Goal: Communication & Community: Answer question/provide support

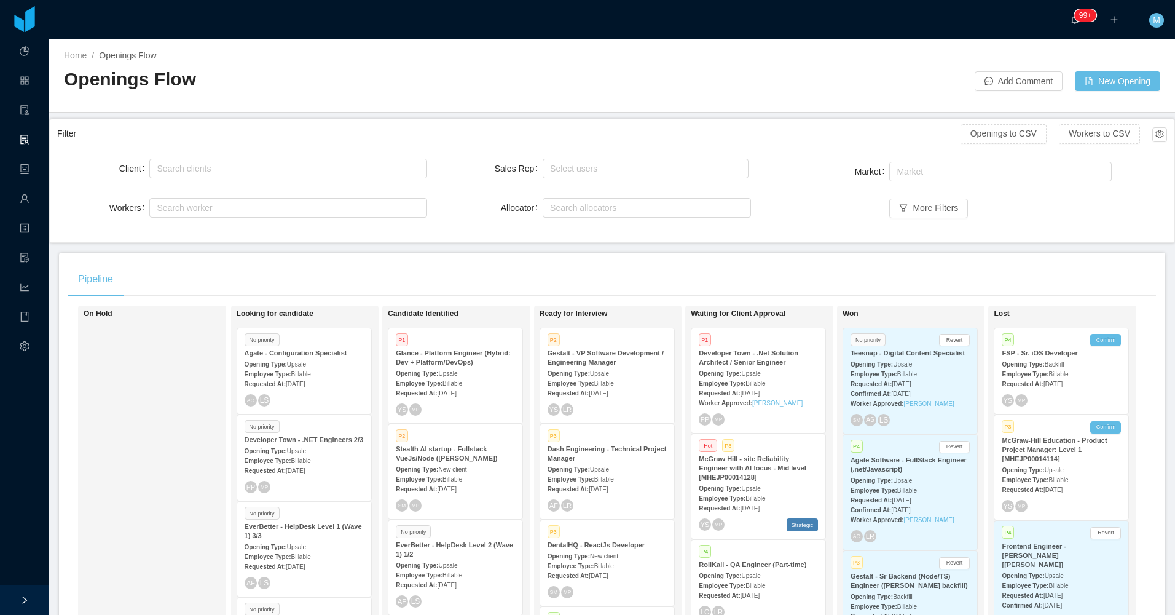
scroll to position [392, 0]
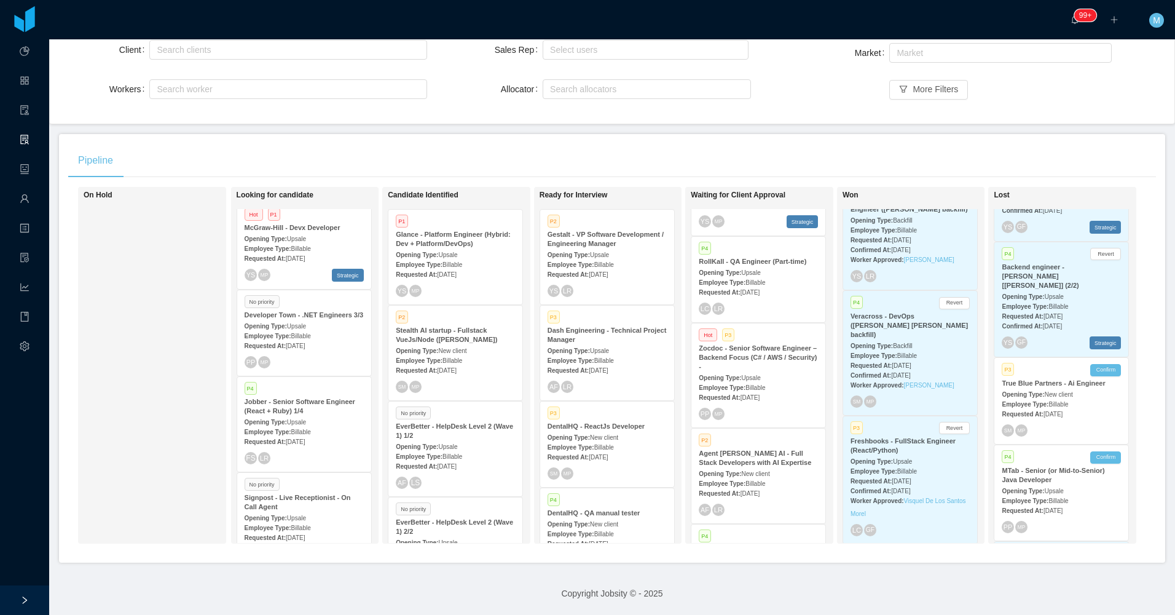
click at [469, 329] on strong "Stealth AI startup - Fullstack VueJs/Node ([PERSON_NAME])" at bounding box center [446, 334] width 101 height 17
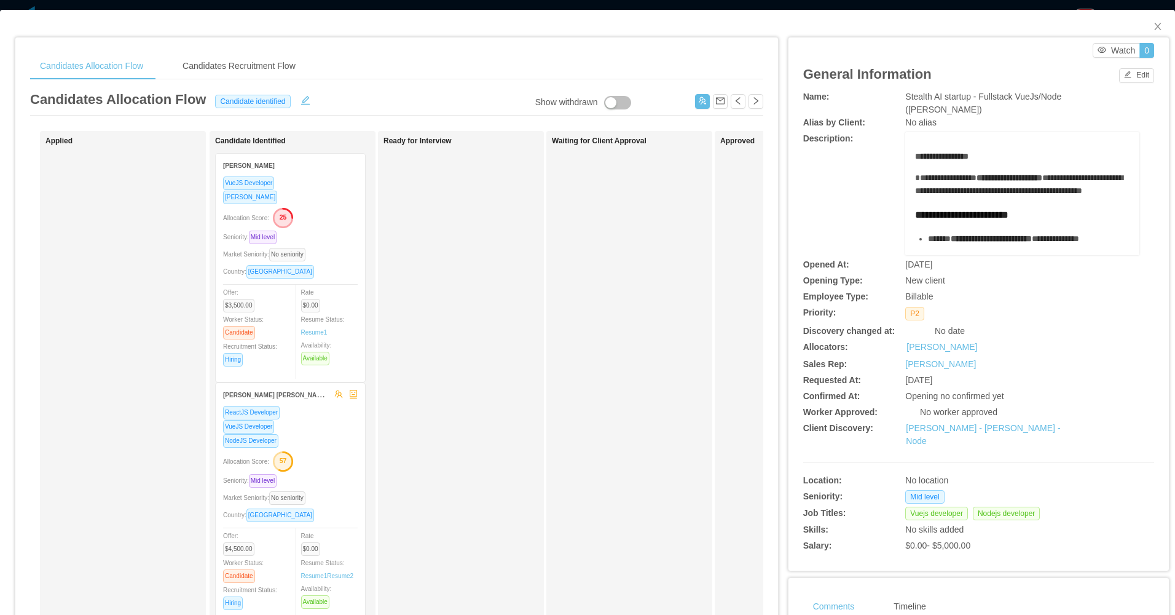
click at [315, 447] on div "ReactJS Developer VueJS Developer NodeJS Developer Allocation Score: 57 Seniori…" at bounding box center [290, 511] width 135 height 213
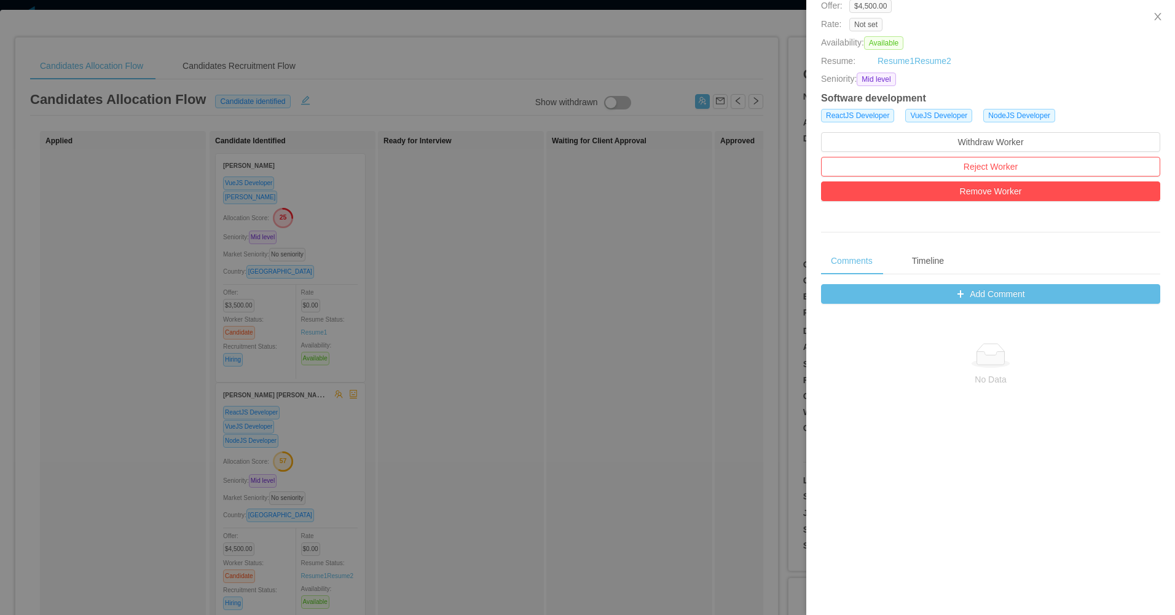
scroll to position [246, 0]
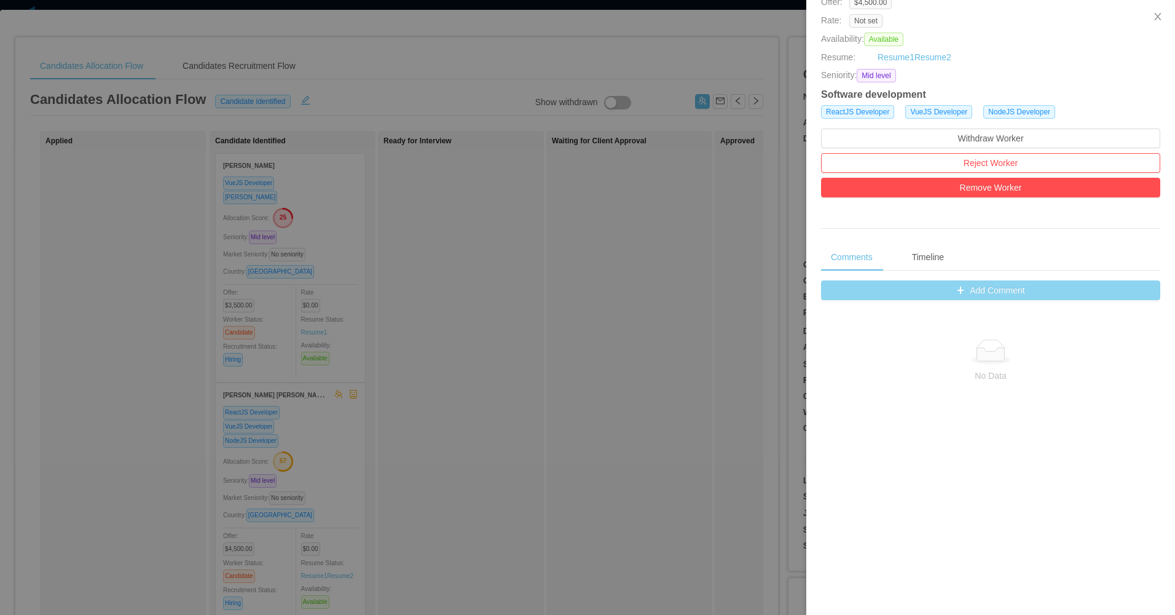
click at [934, 294] on button "Add Comment" at bounding box center [990, 290] width 339 height 20
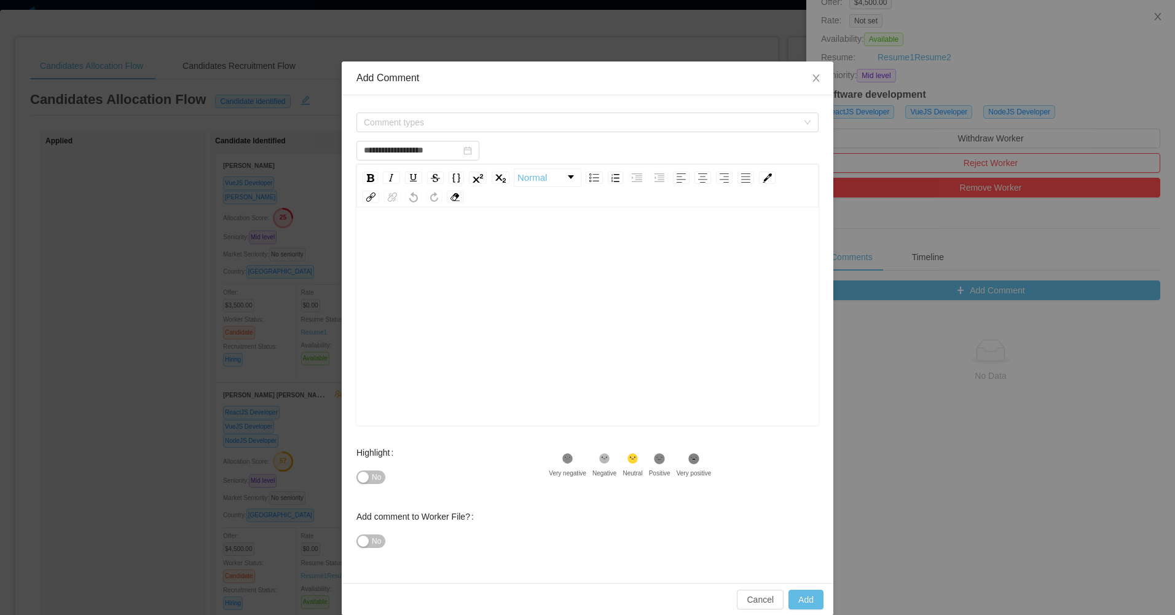
click at [584, 254] on div "rdw-editor" at bounding box center [587, 335] width 443 height 215
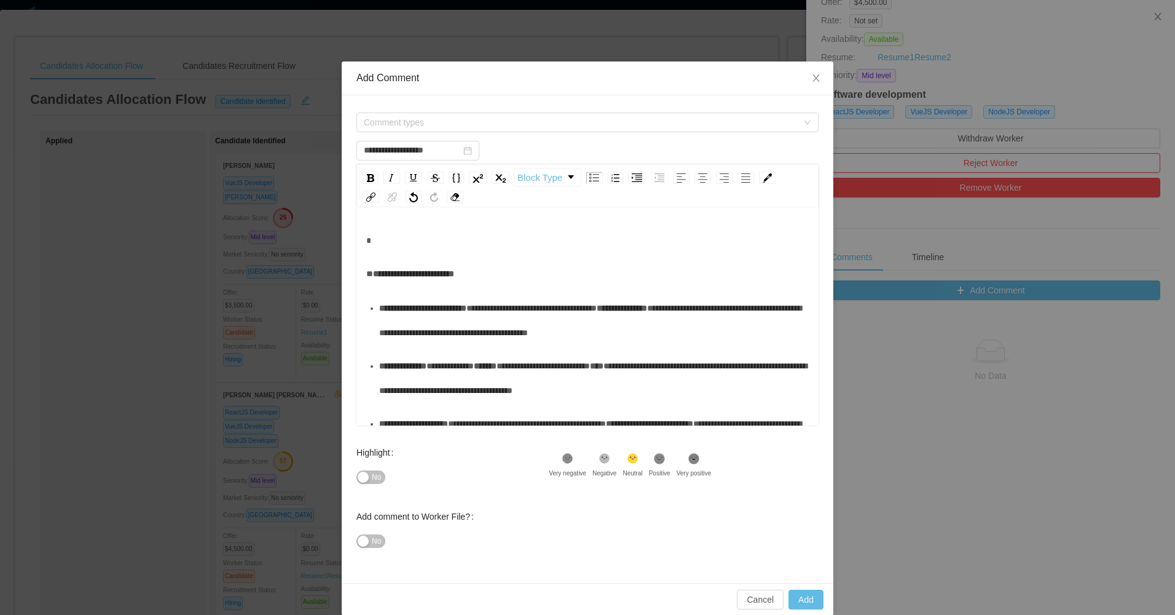
click at [433, 230] on div "rdw-editor" at bounding box center [587, 240] width 443 height 25
type input "**********"
click at [432, 128] on span "Comment types" at bounding box center [583, 122] width 439 height 18
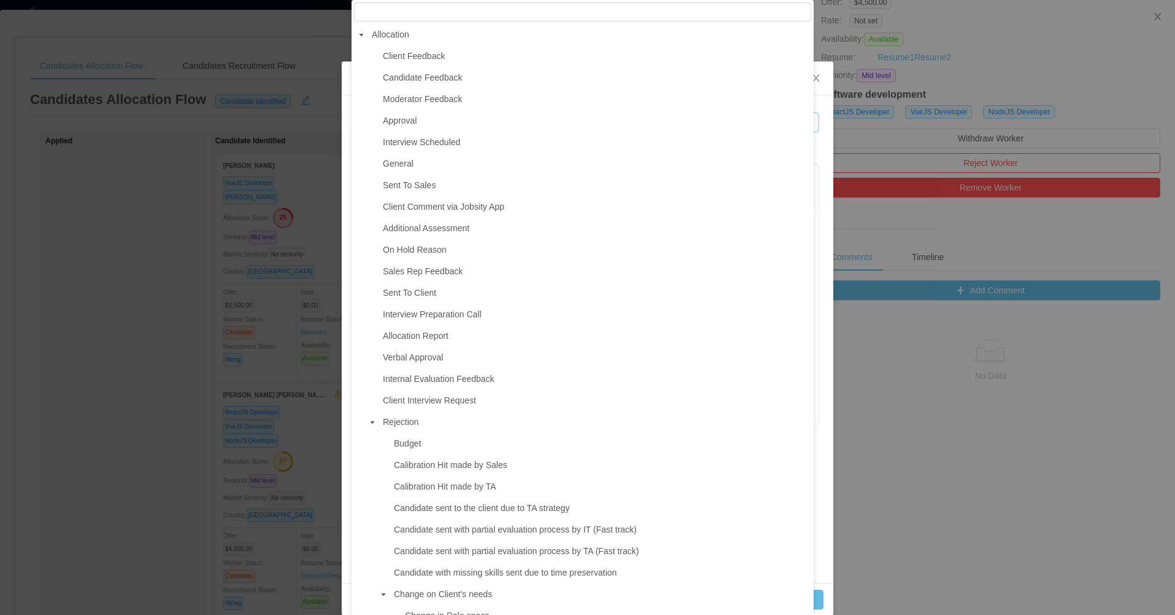
click at [816, 96] on div "**********" at bounding box center [588, 338] width 492 height 487
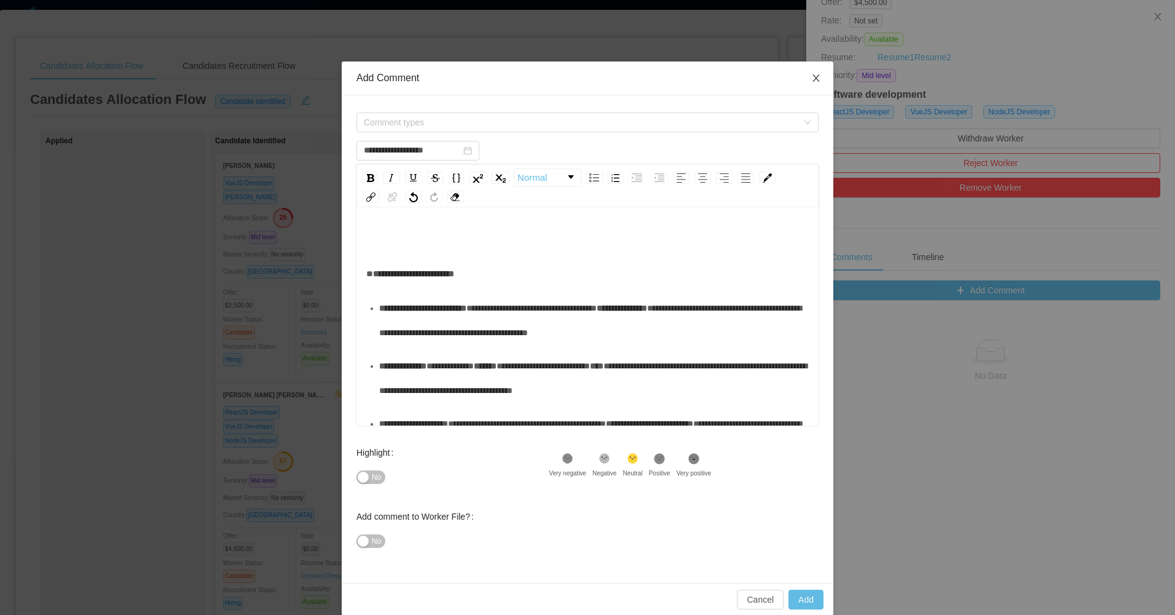
click at [812, 85] on span "Close" at bounding box center [816, 78] width 34 height 34
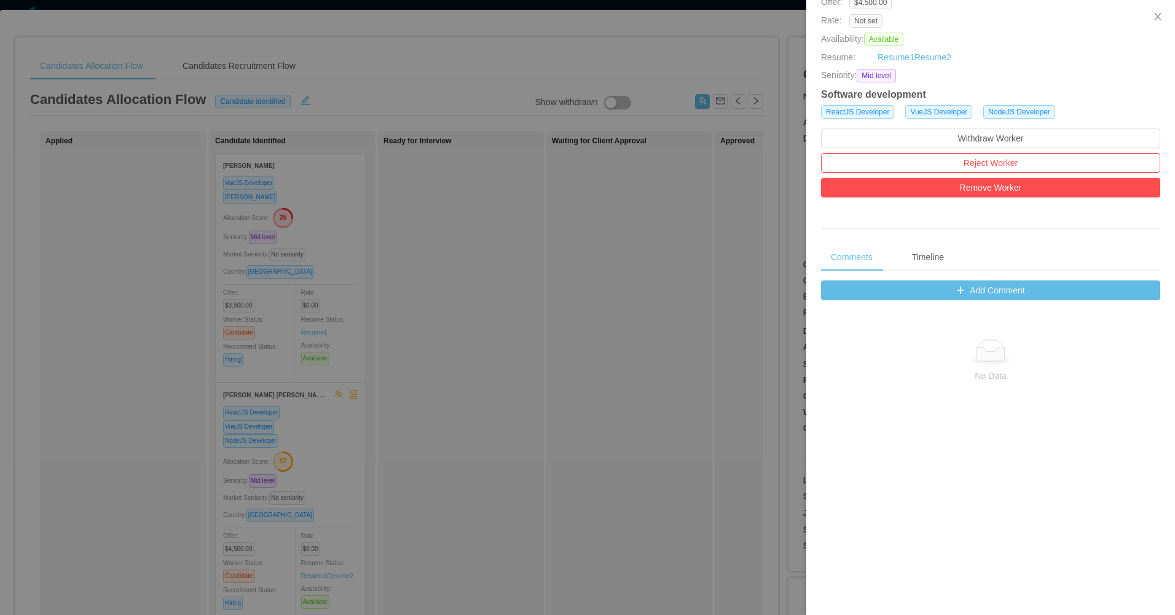
click at [529, 233] on div at bounding box center [587, 307] width 1175 height 615
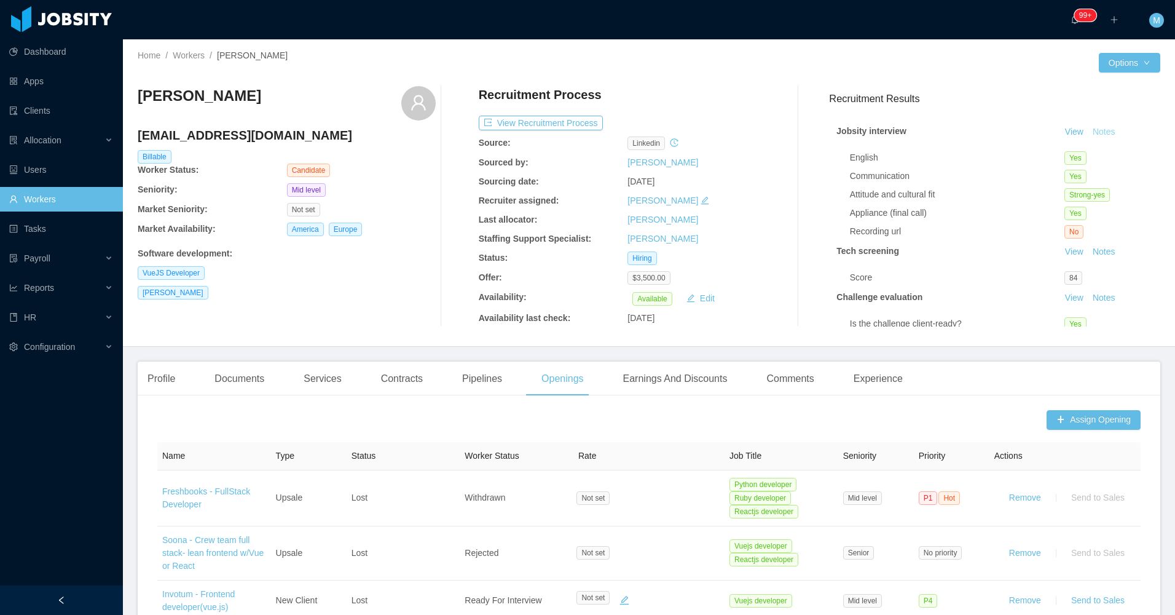
click at [1088, 128] on button "Notes" at bounding box center [1104, 132] width 33 height 15
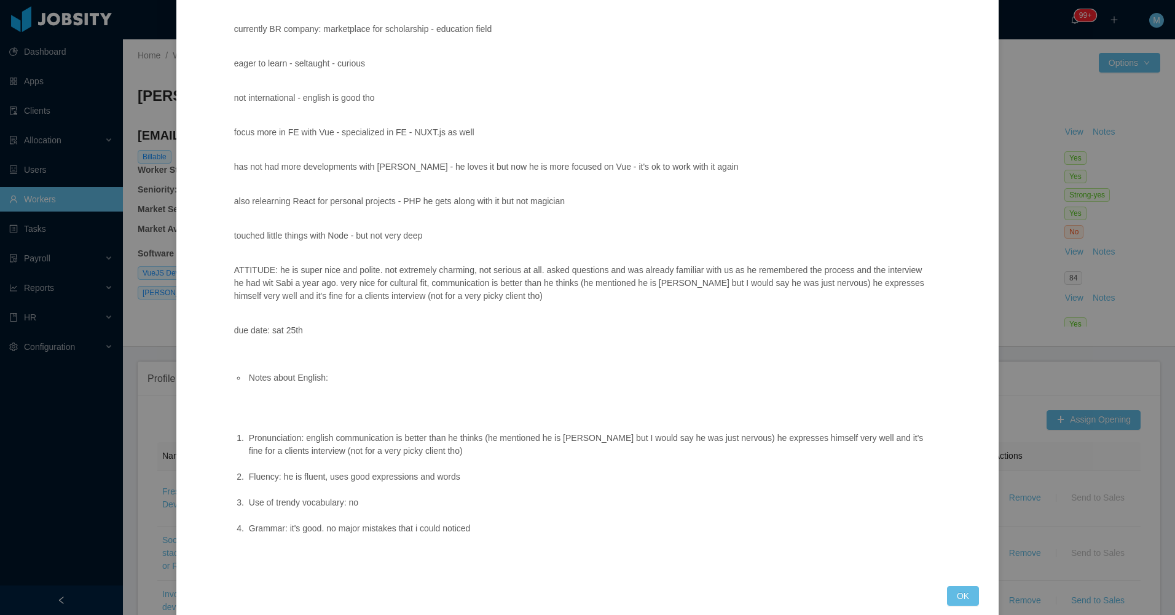
scroll to position [275, 0]
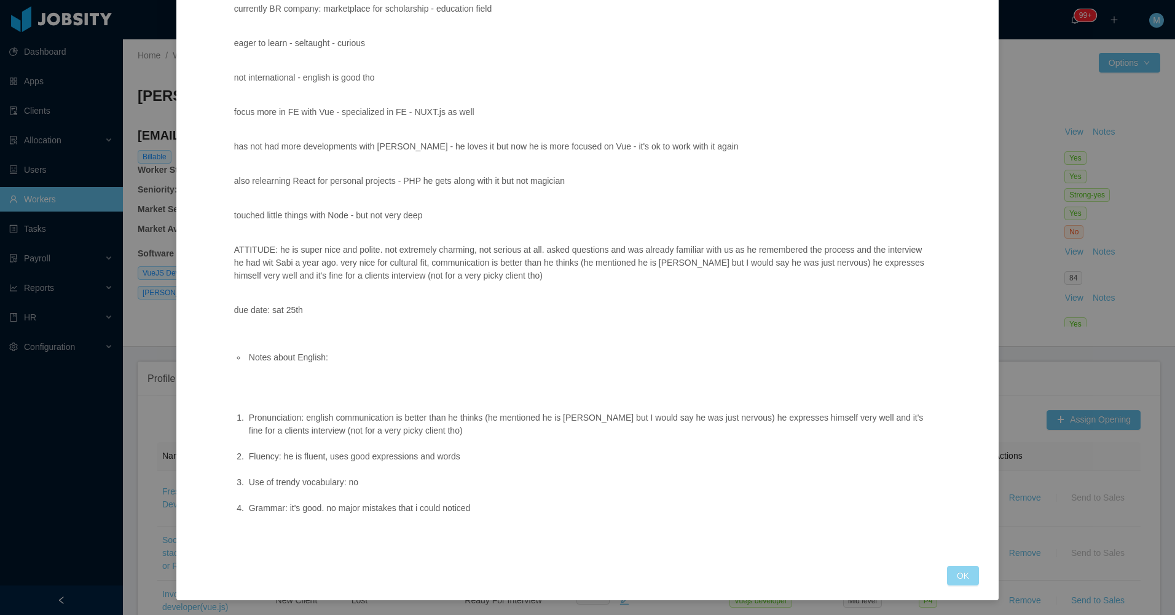
click at [957, 578] on button "OK" at bounding box center [963, 575] width 32 height 20
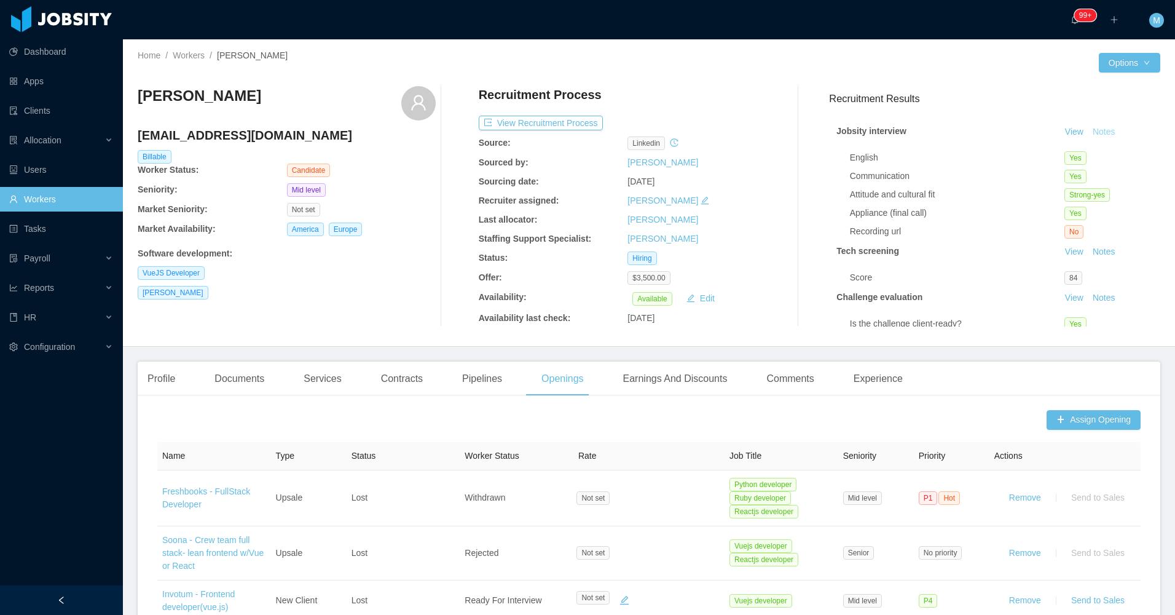
scroll to position [214, 0]
